Goal: Task Accomplishment & Management: Use online tool/utility

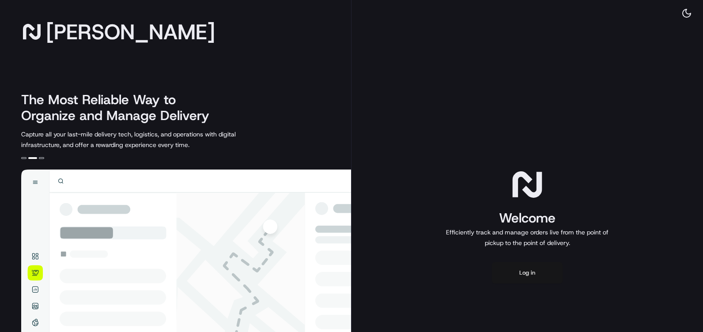
click at [531, 274] on button "Log in" at bounding box center [527, 272] width 71 height 21
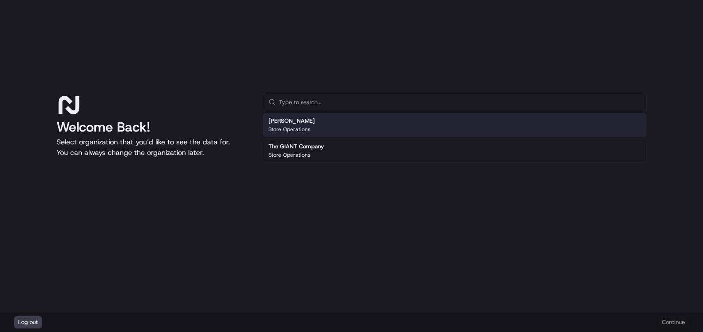
click at [315, 122] on div "[PERSON_NAME] Store Operations" at bounding box center [455, 125] width 384 height 24
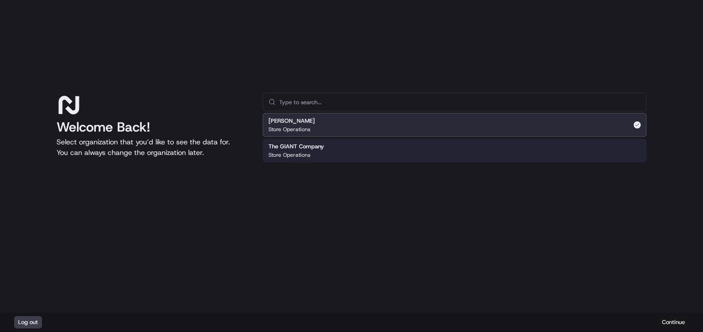
click at [669, 325] on button "Continue" at bounding box center [673, 322] width 31 height 12
